Goal: Transaction & Acquisition: Purchase product/service

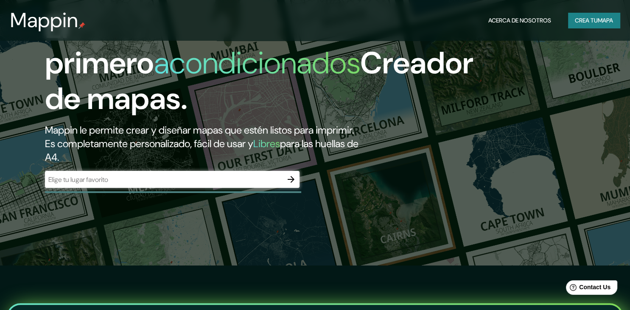
click at [168, 186] on div "​" at bounding box center [172, 179] width 255 height 17
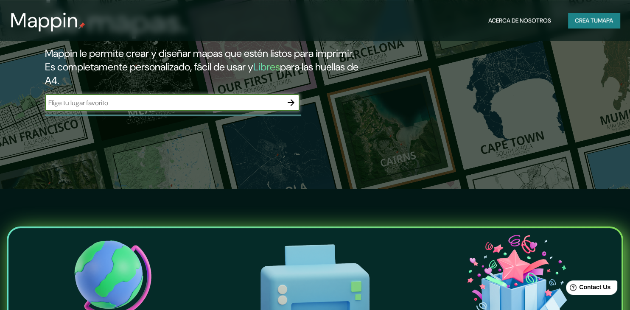
scroll to position [134, 0]
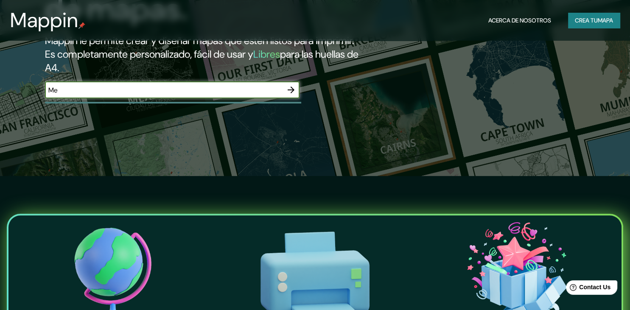
type input "M"
type input "[GEOGRAPHIC_DATA], [GEOGRAPHIC_DATA]"
click at [292, 93] on icon "button" at bounding box center [291, 90] width 7 height 7
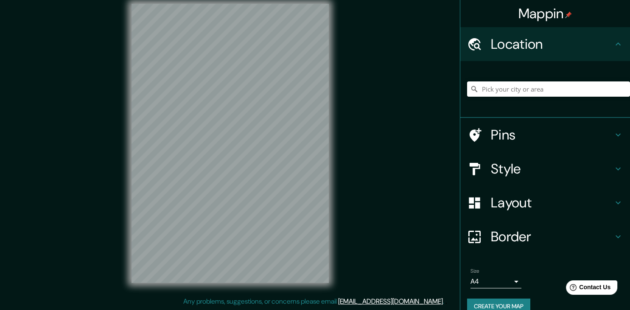
scroll to position [10, 0]
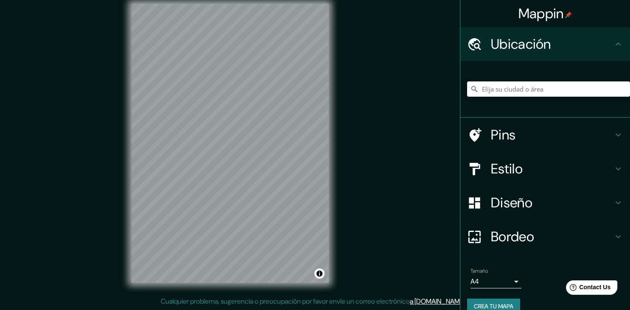
click at [535, 92] on input "Elija su ciudad o área" at bounding box center [548, 88] width 163 height 15
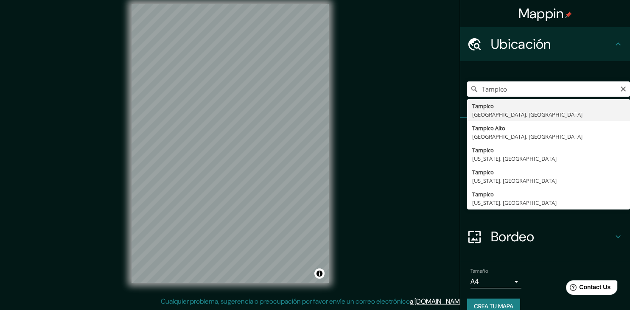
type input "[GEOGRAPHIC_DATA], [GEOGRAPHIC_DATA], [GEOGRAPHIC_DATA]"
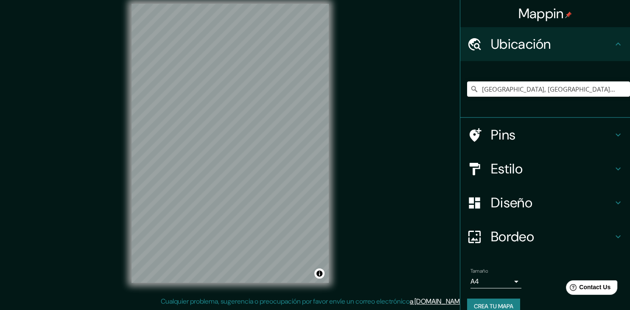
click at [505, 131] on h4 "Pins" at bounding box center [552, 134] width 122 height 17
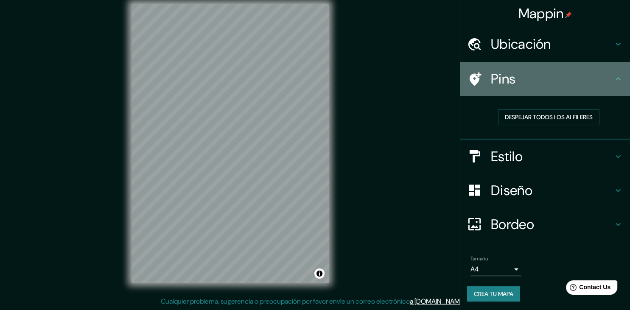
click at [584, 92] on div "Pins" at bounding box center [545, 79] width 170 height 34
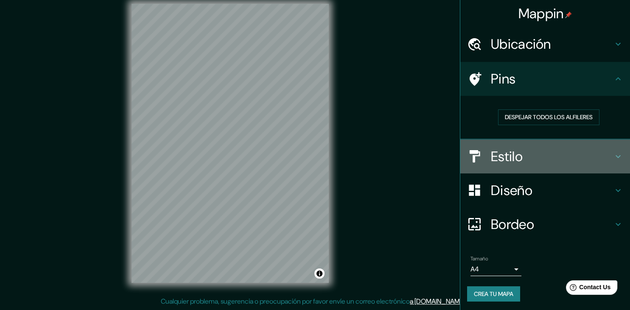
click at [551, 156] on h4 "Estilo" at bounding box center [552, 156] width 122 height 17
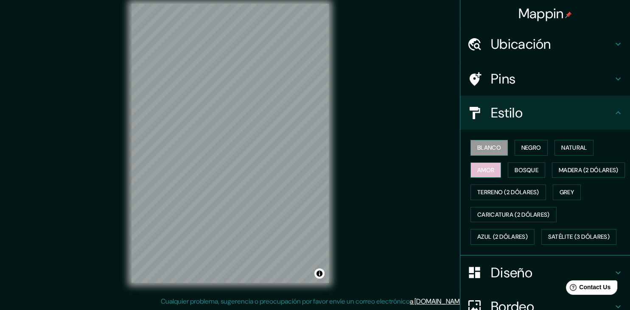
click at [486, 174] on button "Amor" at bounding box center [486, 171] width 31 height 16
click at [492, 142] on button "Blanco" at bounding box center [489, 148] width 37 height 16
click at [541, 142] on button "Negro" at bounding box center [532, 148] width 34 height 16
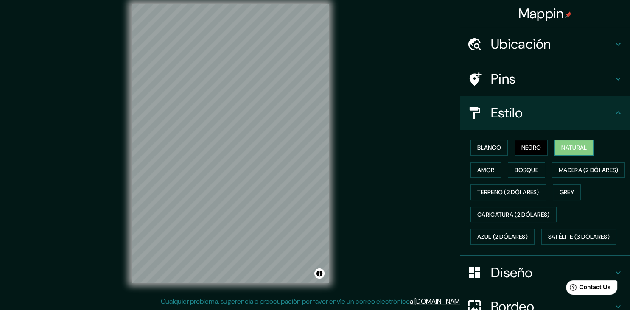
click at [572, 146] on button "Natural" at bounding box center [574, 148] width 39 height 16
click at [527, 177] on button "Bosque" at bounding box center [526, 171] width 37 height 16
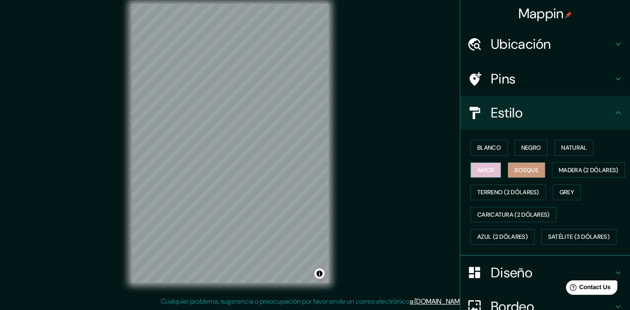
click at [480, 168] on button "Amor" at bounding box center [486, 171] width 31 height 16
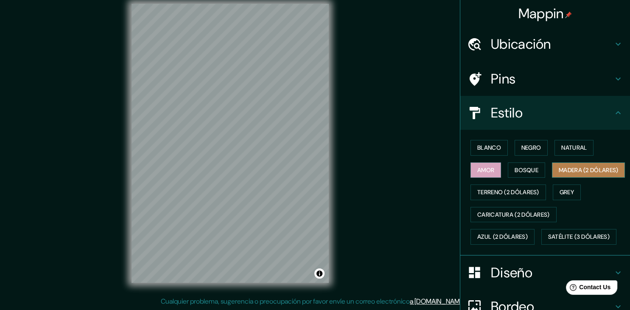
click at [552, 178] on button "Madera (2 dólares)" at bounding box center [588, 171] width 73 height 16
click at [351, 111] on div "Mappin Ubicación Tampico, [GEOGRAPHIC_DATA], [GEOGRAPHIC_DATA] Pins Estilo Blan…" at bounding box center [315, 150] width 630 height 320
click at [122, 99] on div "© Mapbox © OpenStreetMap Improve this map" at bounding box center [230, 143] width 224 height 306
click at [334, 98] on div "© Mapbox © OpenStreetMap Improve this map" at bounding box center [230, 143] width 224 height 306
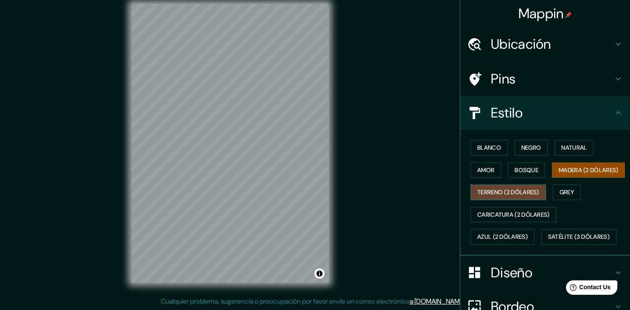
click at [493, 200] on button "Terreno (2 dólares)" at bounding box center [509, 193] width 76 height 16
click at [563, 200] on button "Grey" at bounding box center [567, 193] width 28 height 16
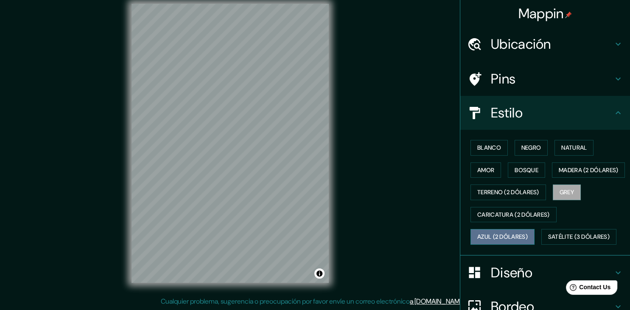
click at [491, 245] on button "Azul (2 dólares)" at bounding box center [503, 237] width 64 height 16
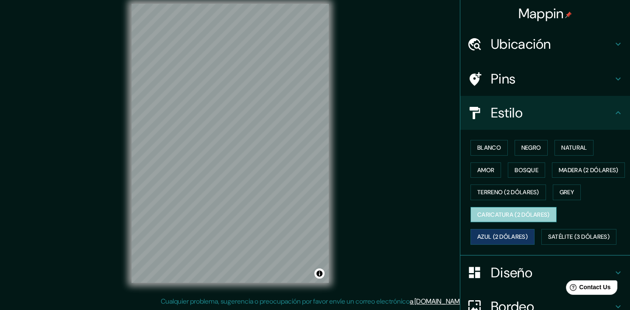
click at [499, 223] on button "Caricatura (2 dólares)" at bounding box center [514, 215] width 86 height 16
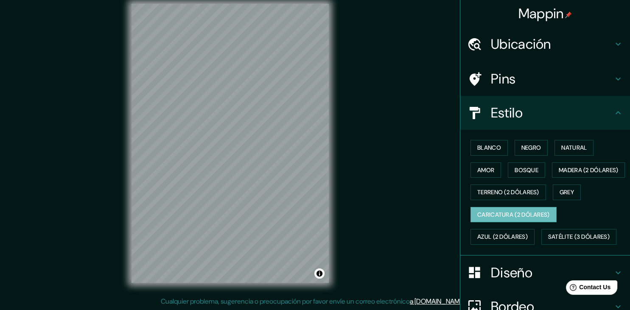
click at [109, 140] on div "Mappin Ubicación Tampico, [GEOGRAPHIC_DATA], [GEOGRAPHIC_DATA] Pins Estilo Blan…" at bounding box center [315, 150] width 630 height 320
click at [503, 245] on button "Azul (2 dólares)" at bounding box center [503, 237] width 64 height 16
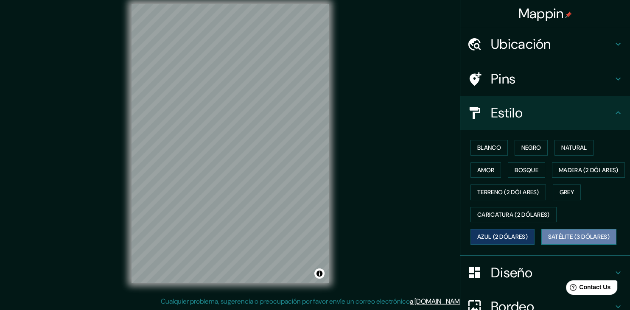
click at [563, 245] on button "Satélite (3 dólares)" at bounding box center [579, 237] width 75 height 16
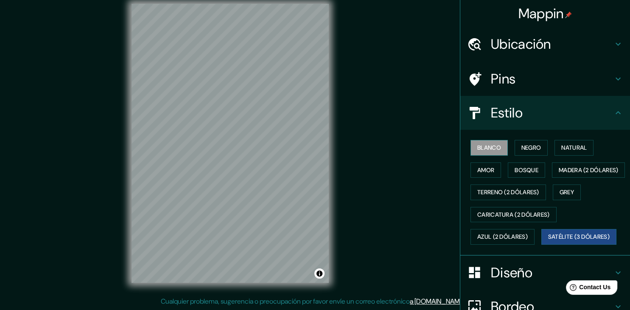
click at [478, 145] on button "Blanco" at bounding box center [489, 148] width 37 height 16
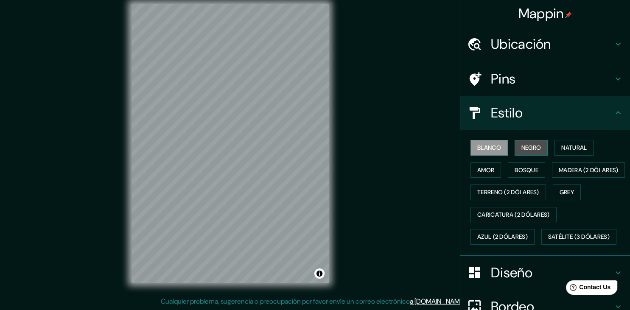
click at [546, 147] on button "Negro" at bounding box center [532, 148] width 34 height 16
click at [581, 149] on button "Natural" at bounding box center [574, 148] width 39 height 16
